Goal: Contribute content: Add original content to the website for others to see

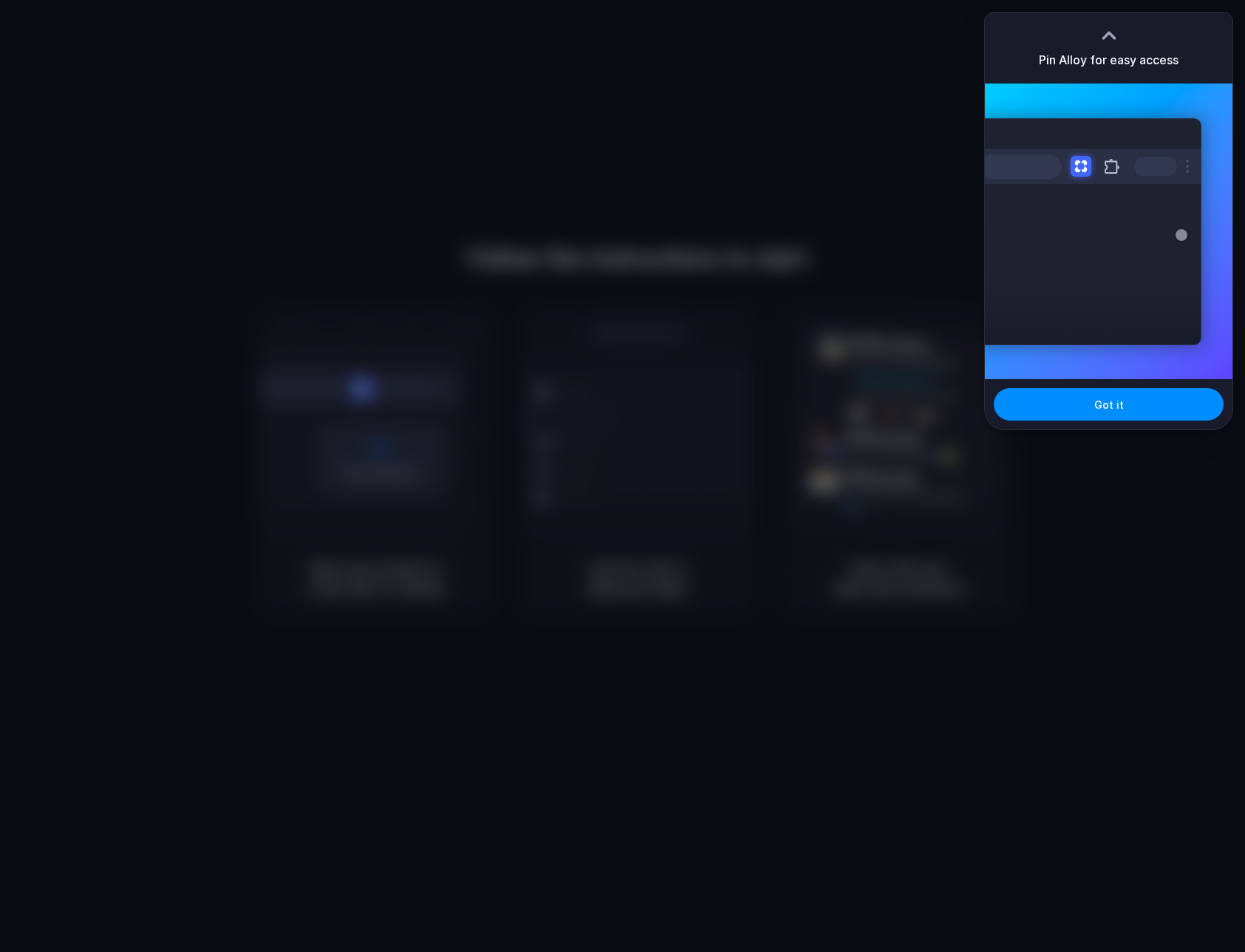
click at [931, 309] on div at bounding box center [622, 476] width 1245 height 952
click at [1101, 397] on span "Got it" at bounding box center [1109, 404] width 29 height 16
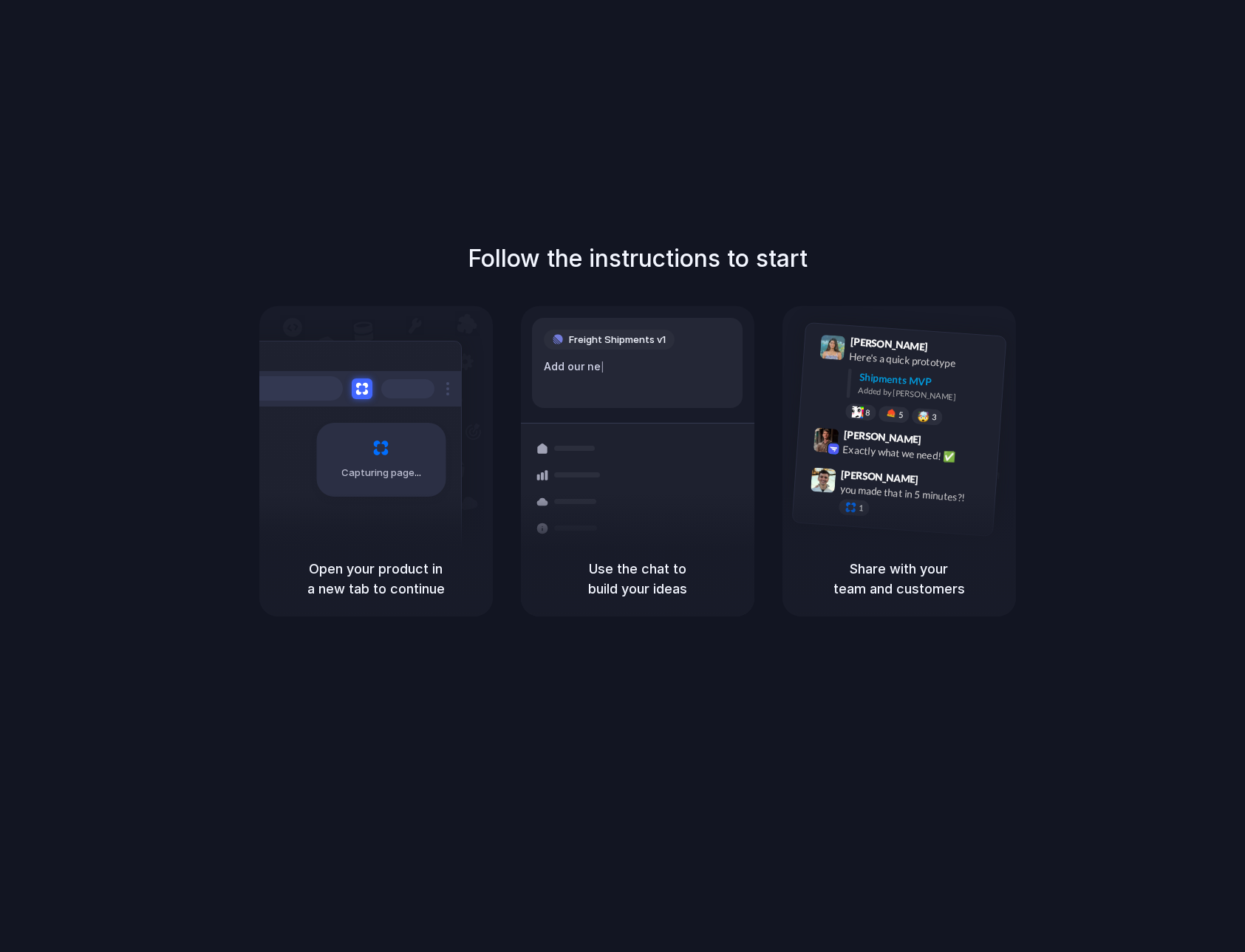
click at [677, 577] on h5 "Use the chat to build your ideas" at bounding box center [637, 579] width 198 height 40
click at [681, 612] on div "Use the chat to build your ideas" at bounding box center [638, 579] width 234 height 76
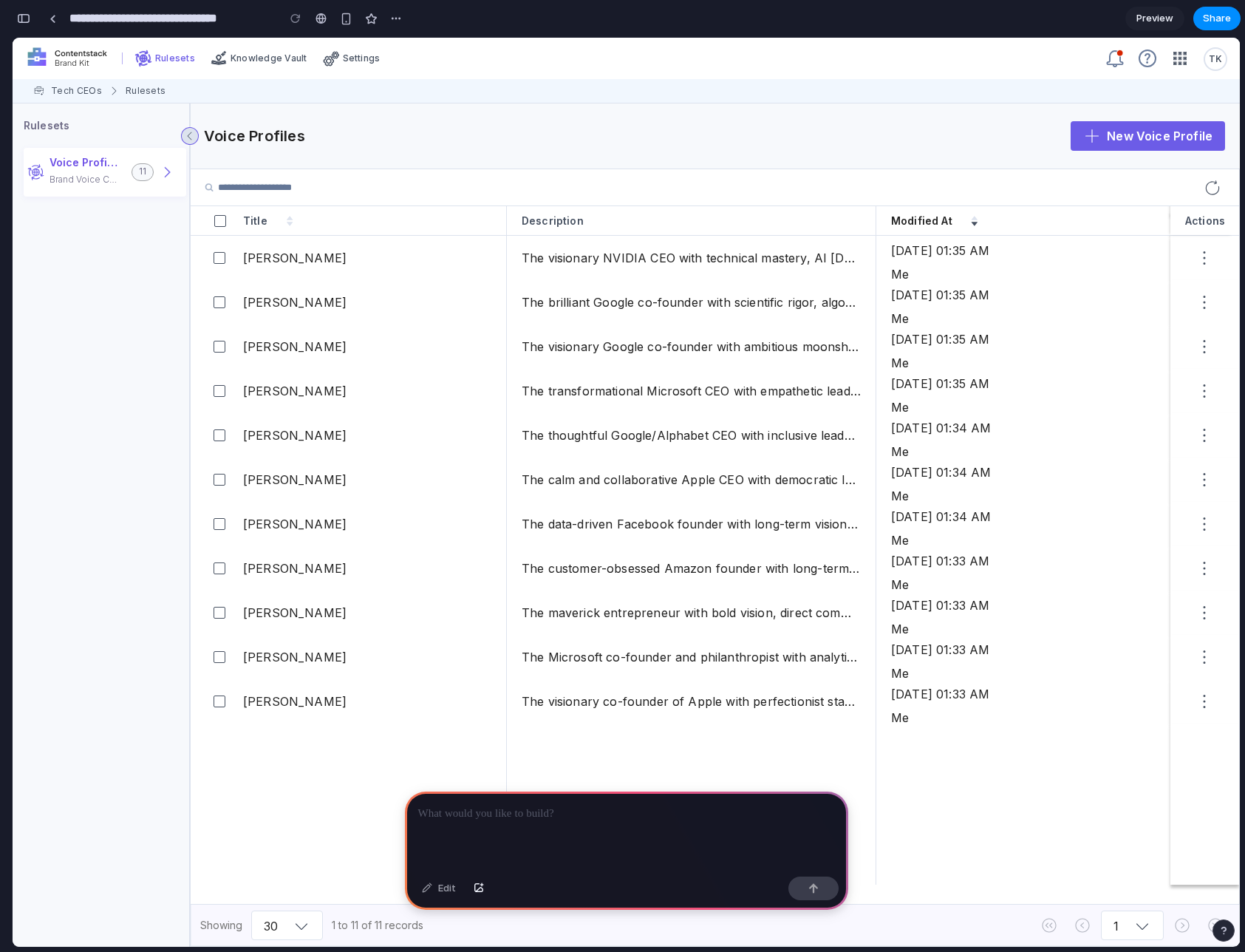
click at [663, 811] on p at bounding box center [626, 813] width 417 height 17
click at [539, 842] on div at bounding box center [627, 831] width 444 height 79
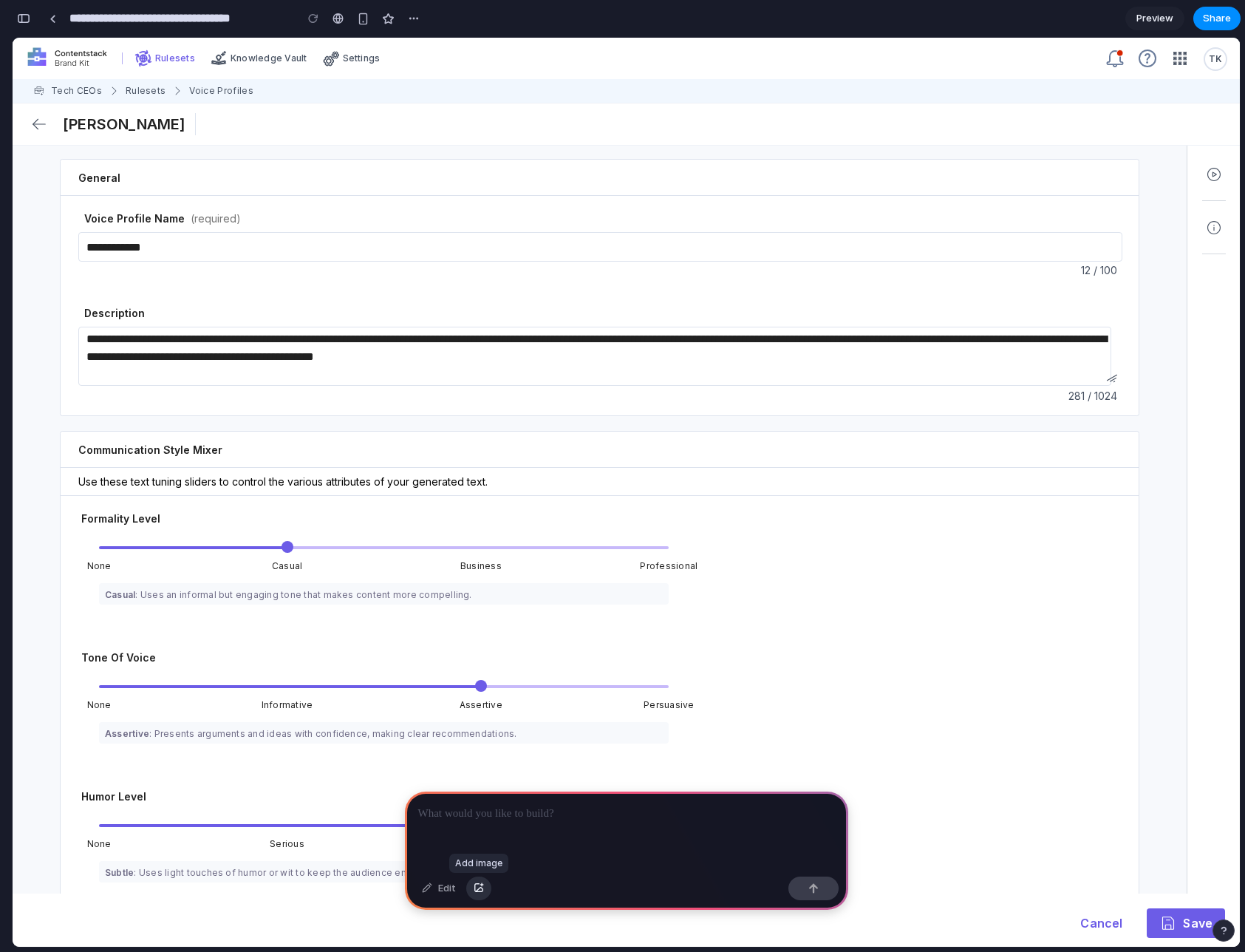
click at [480, 890] on div "button" at bounding box center [478, 888] width 10 height 9
click at [549, 827] on div at bounding box center [627, 831] width 444 height 79
click at [549, 825] on div at bounding box center [627, 831] width 444 height 79
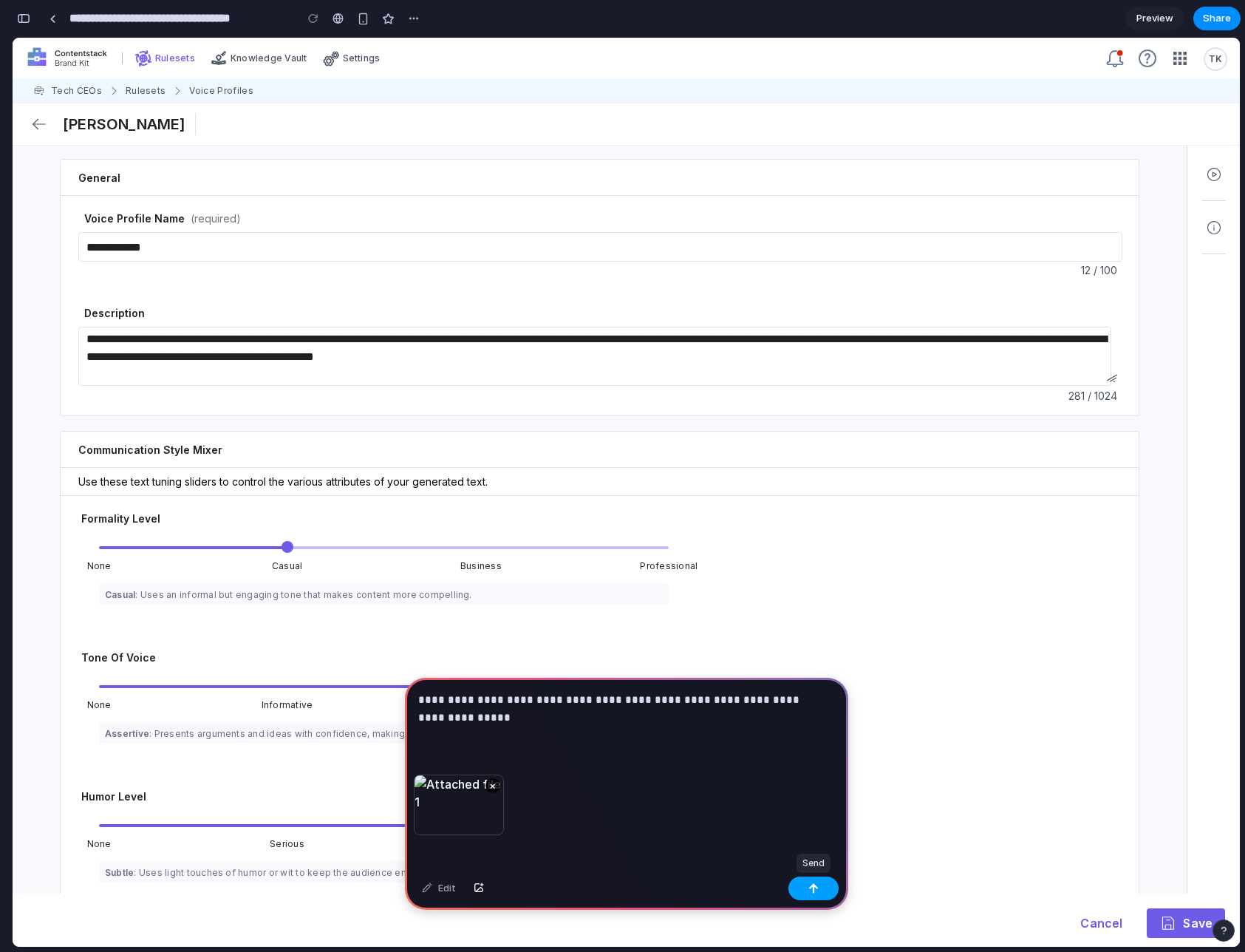
click at [816, 884] on div "button" at bounding box center [813, 888] width 10 height 10
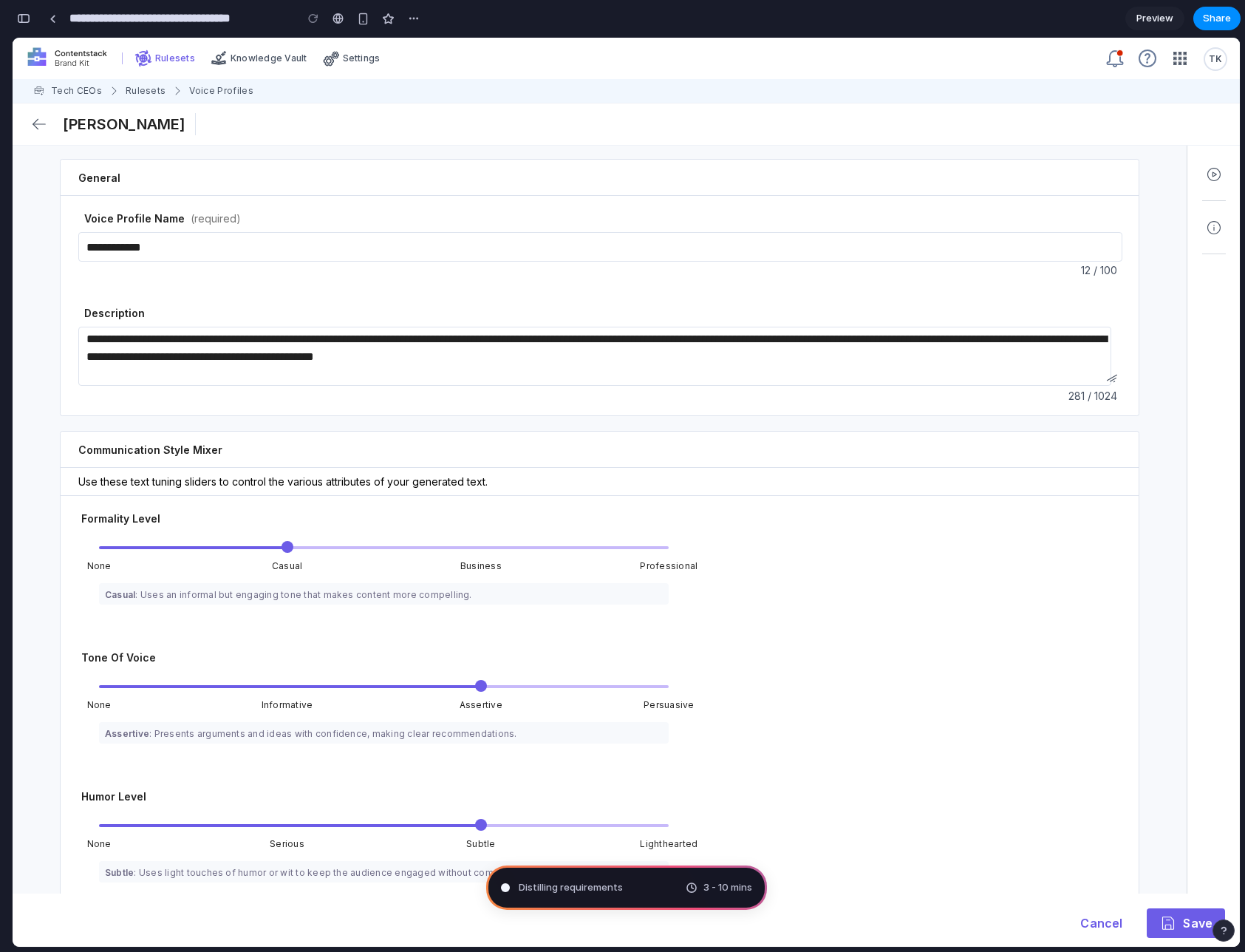
scroll to position [940, 0]
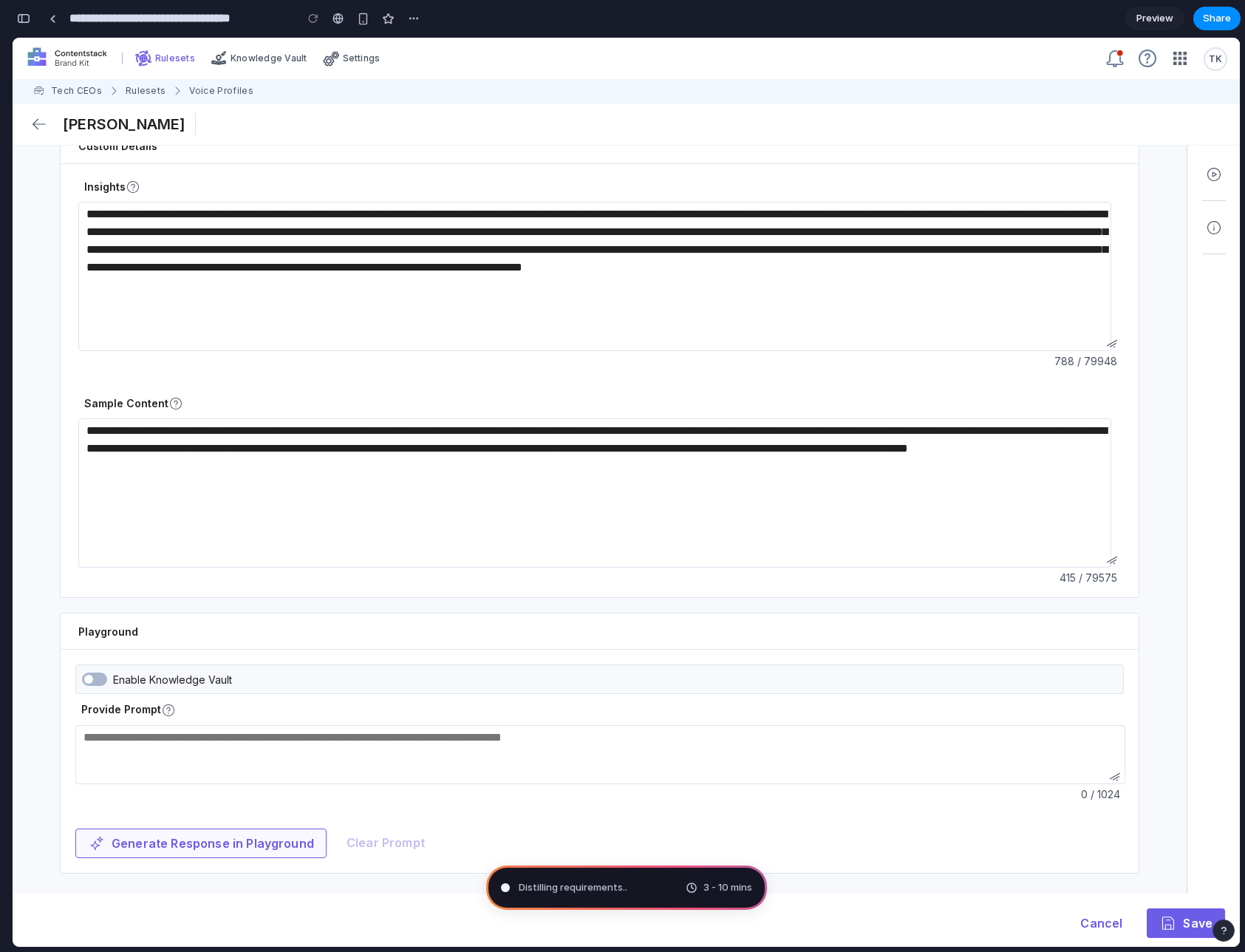
type input "**********"
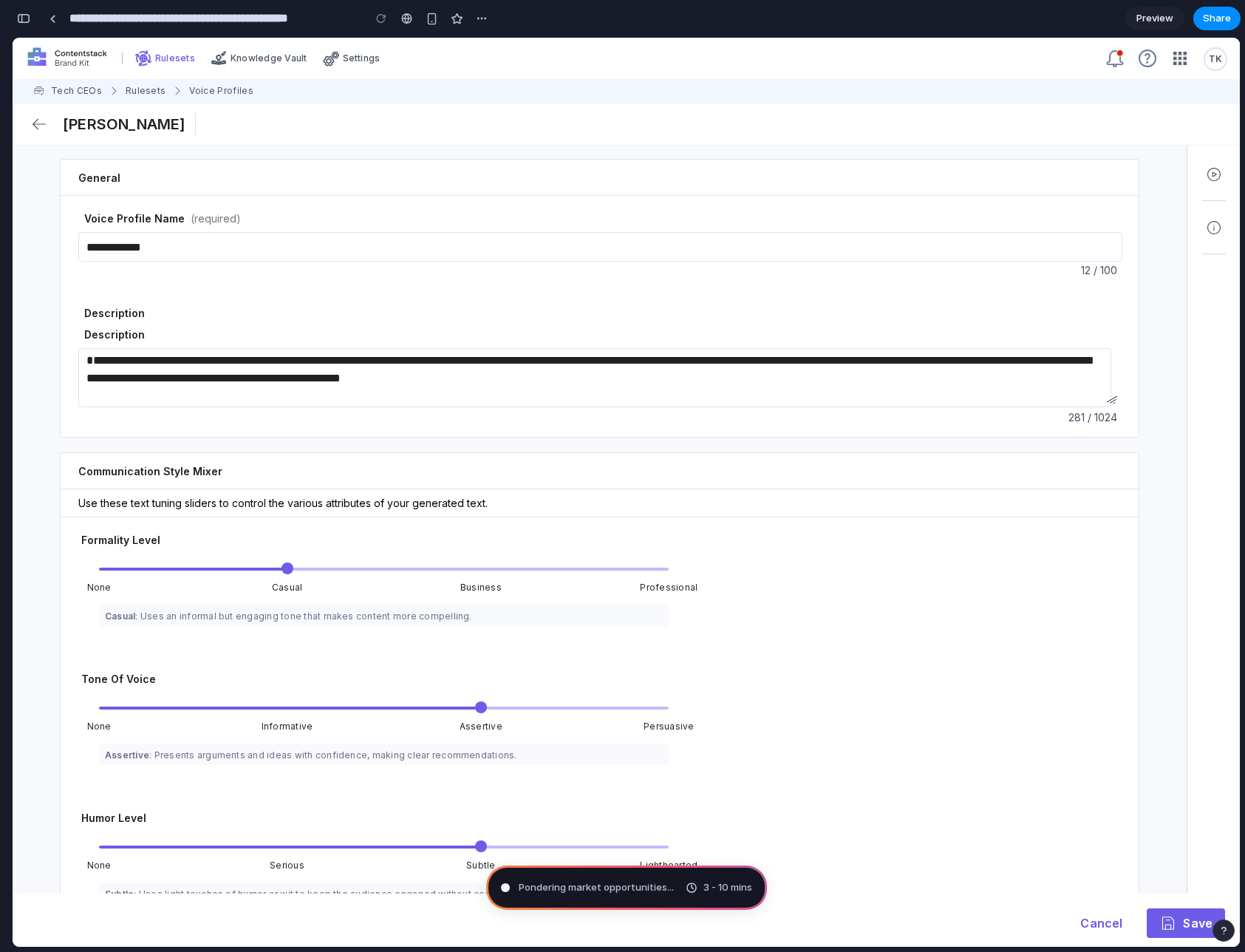
scroll to position [961, 0]
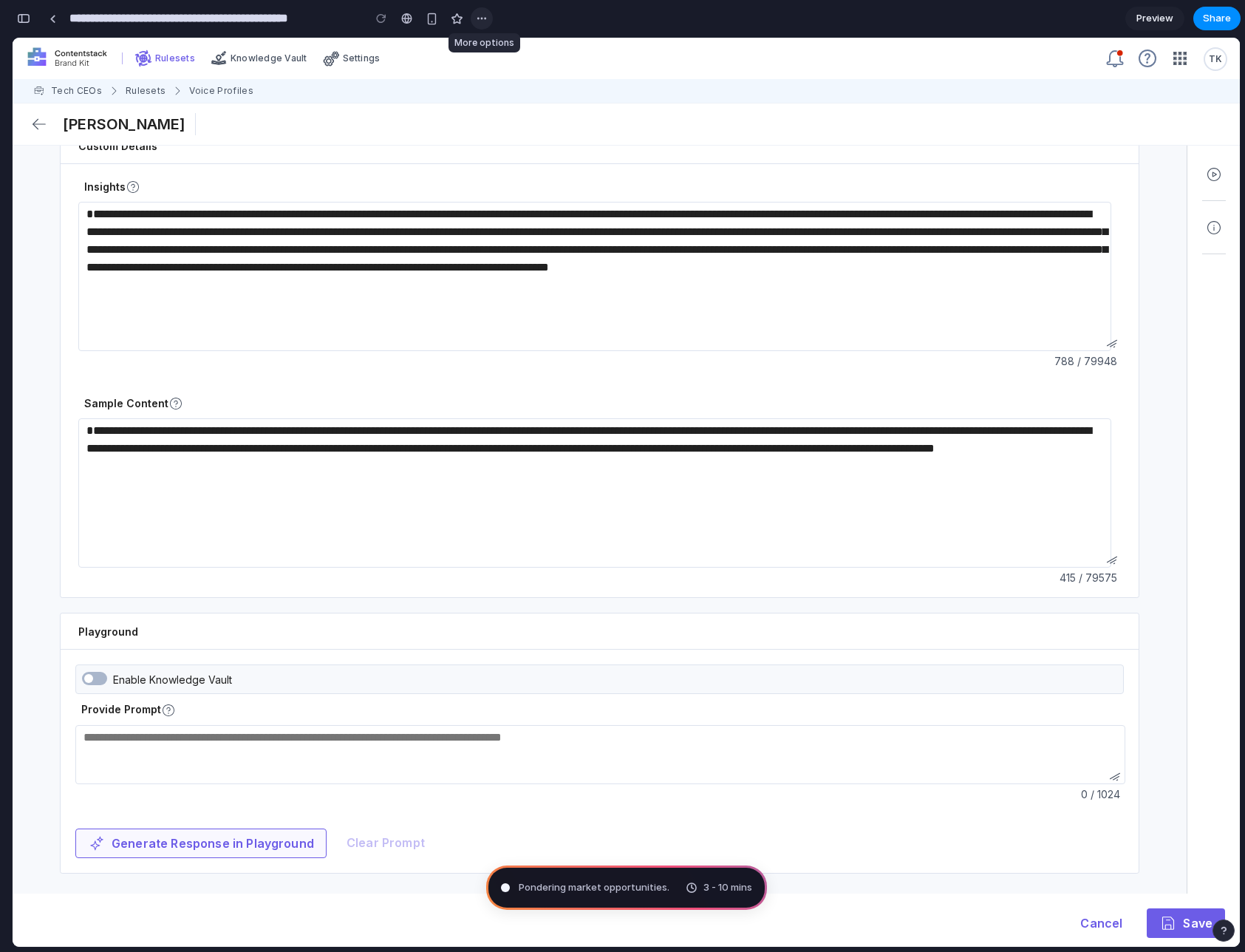
click at [484, 13] on div "button" at bounding box center [481, 18] width 12 height 12
click at [882, 581] on div "Duplicate Delete" at bounding box center [622, 476] width 1245 height 952
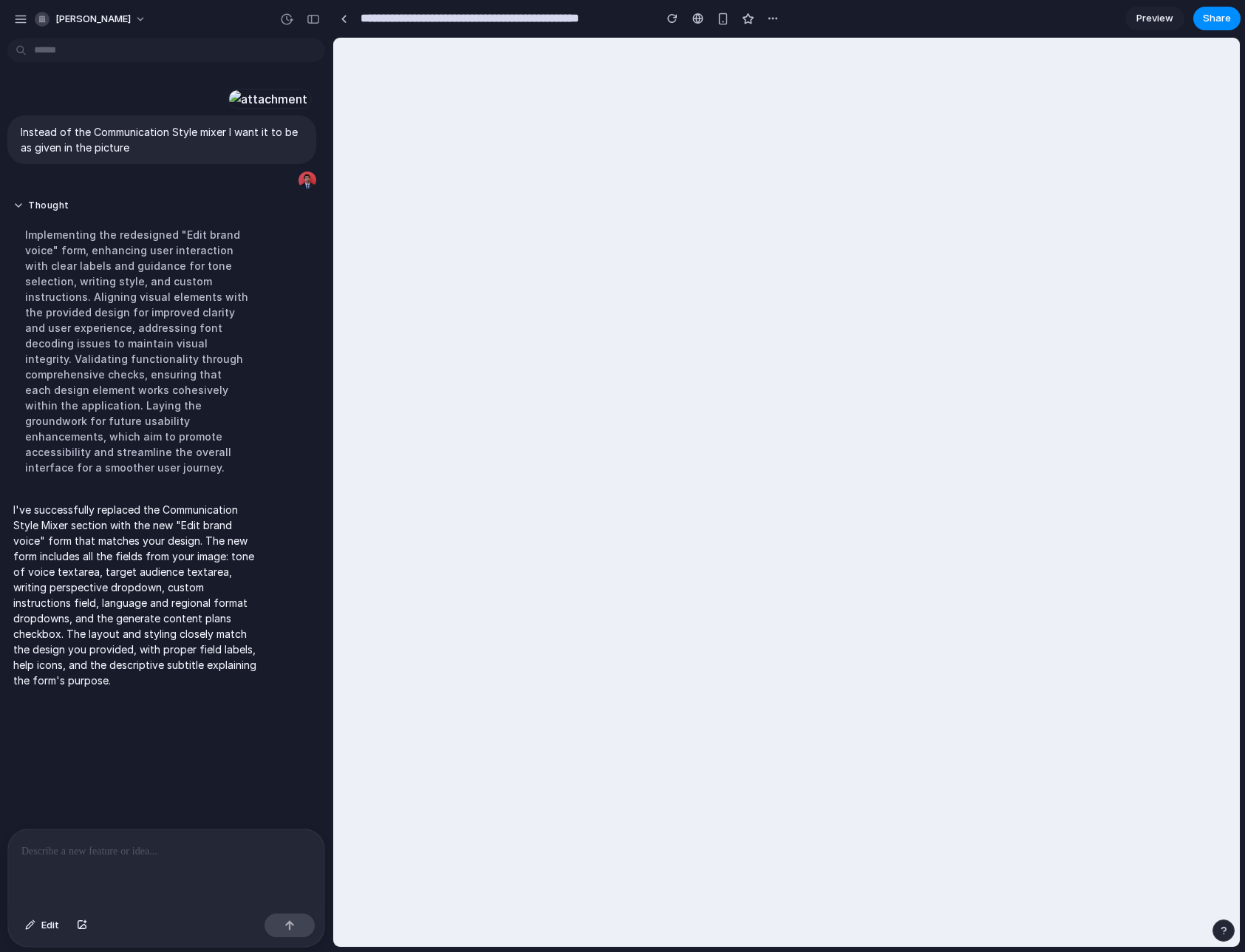
scroll to position [0, 0]
